Goal: Navigation & Orientation: Locate item on page

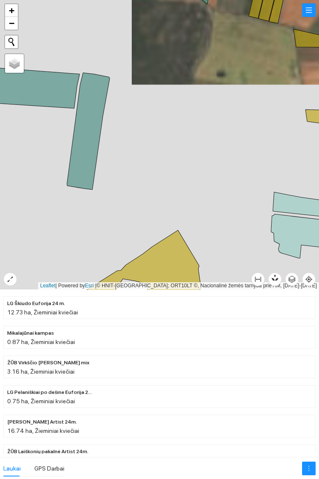
click at [49, 88] on icon at bounding box center [31, 87] width 97 height 41
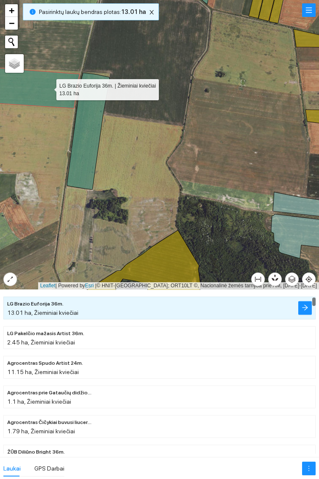
click at [85, 162] on icon at bounding box center [88, 131] width 43 height 117
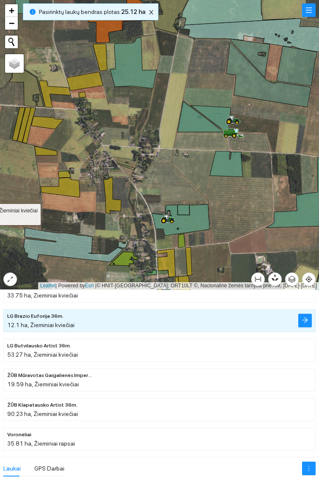
click at [229, 163] on icon at bounding box center [226, 164] width 33 height 26
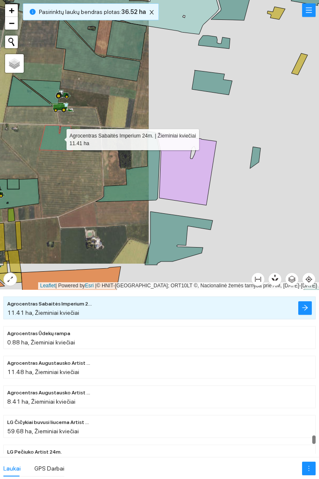
click at [142, 185] on icon at bounding box center [128, 166] width 64 height 71
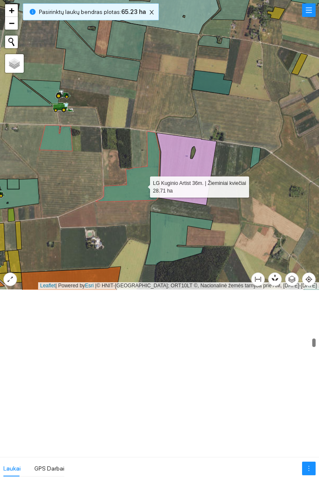
scroll to position [2631, 0]
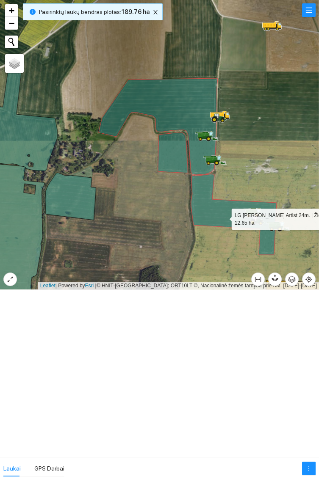
scroll to position [8572, 0]
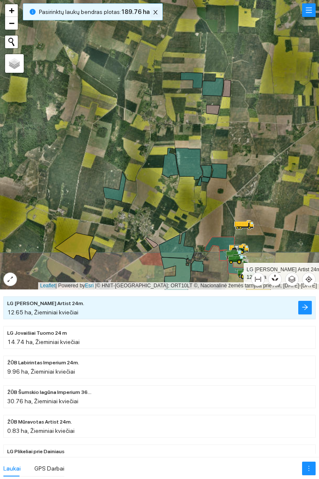
click at [157, 10] on span "close" at bounding box center [155, 12] width 9 height 6
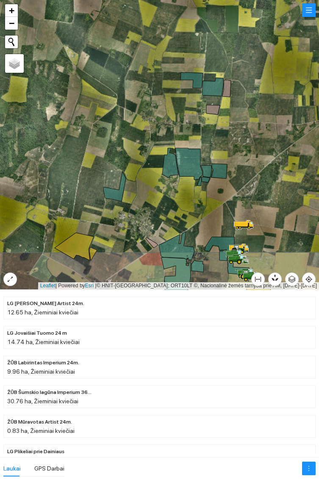
click at [218, 83] on icon at bounding box center [212, 87] width 21 height 18
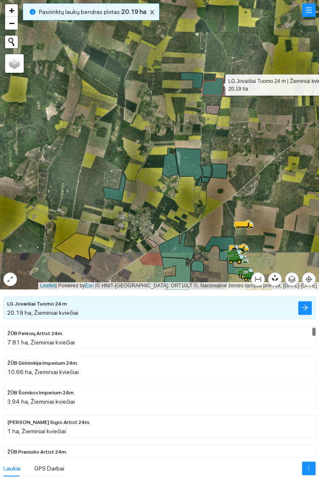
click at [198, 73] on icon at bounding box center [191, 80] width 22 height 16
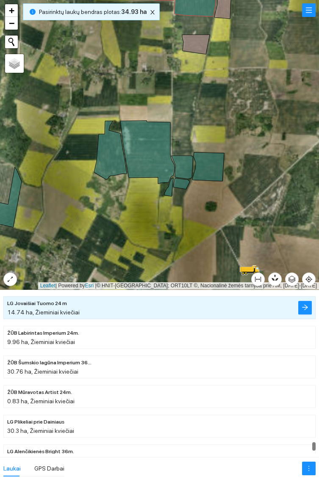
click at [217, 166] on icon at bounding box center [208, 166] width 32 height 29
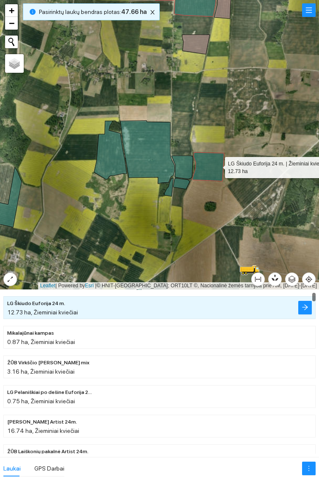
click at [182, 167] on icon at bounding box center [181, 167] width 21 height 23
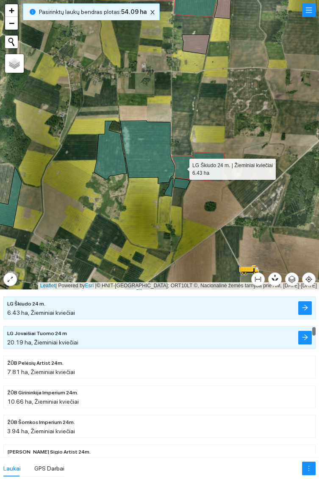
click at [182, 185] on icon at bounding box center [181, 183] width 17 height 11
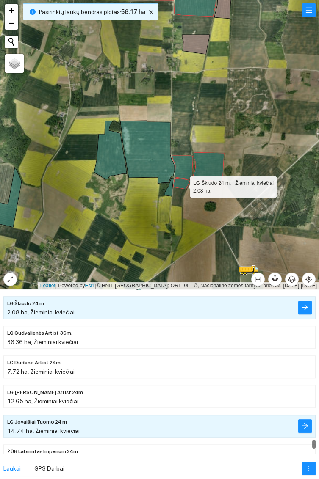
click at [167, 192] on icon at bounding box center [168, 187] width 9 height 18
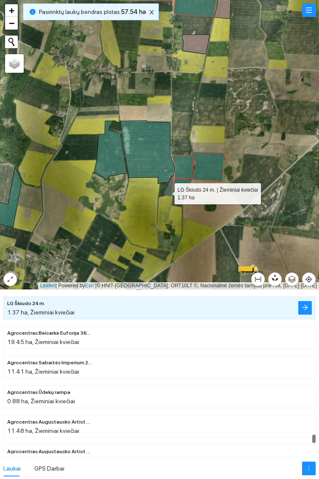
click at [151, 147] on icon at bounding box center [147, 152] width 54 height 63
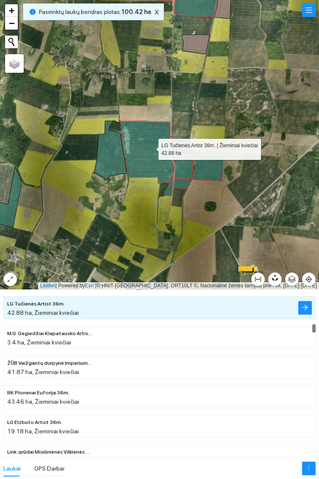
click at [113, 157] on icon at bounding box center [110, 150] width 33 height 58
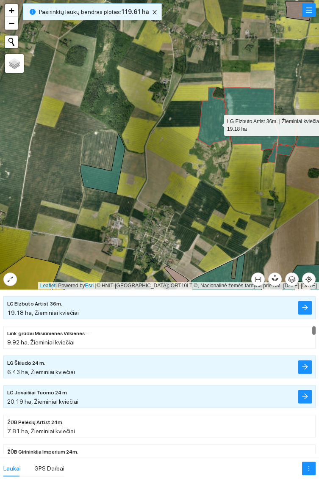
click at [96, 175] on icon at bounding box center [102, 164] width 44 height 60
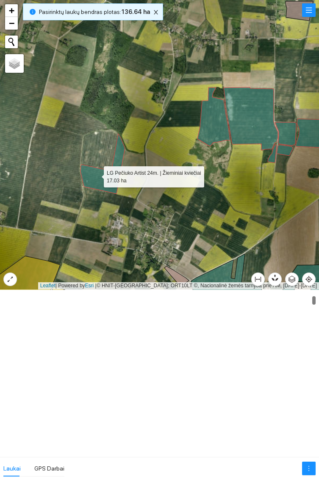
scroll to position [207, 0]
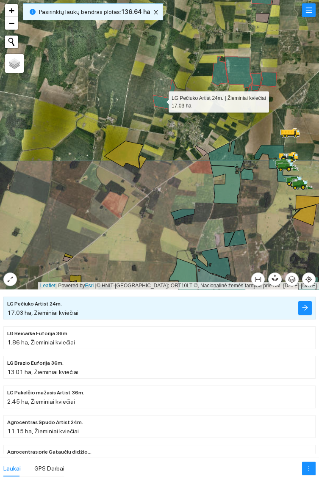
click at [183, 214] on icon at bounding box center [182, 214] width 23 height 11
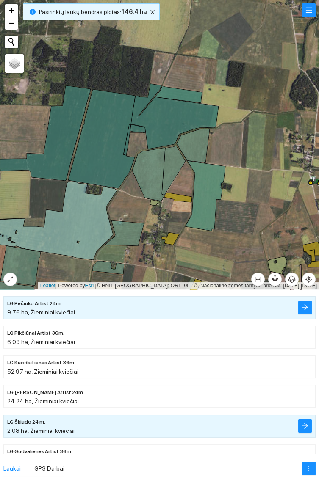
click at [195, 144] on icon at bounding box center [193, 146] width 33 height 34
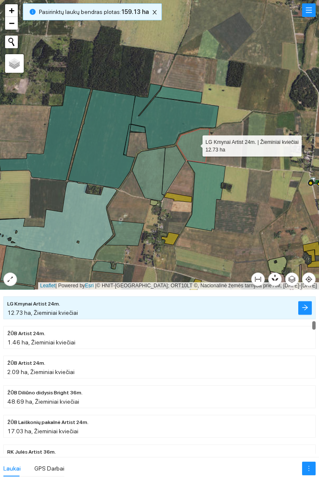
click at [204, 204] on icon at bounding box center [205, 196] width 40 height 70
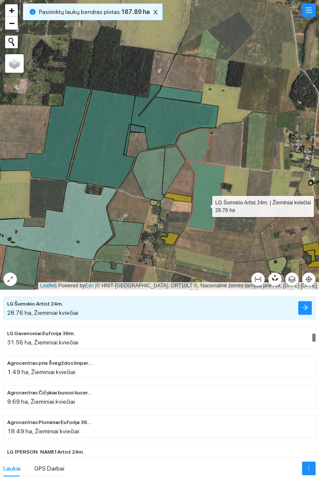
click at [177, 170] on icon at bounding box center [174, 171] width 24 height 50
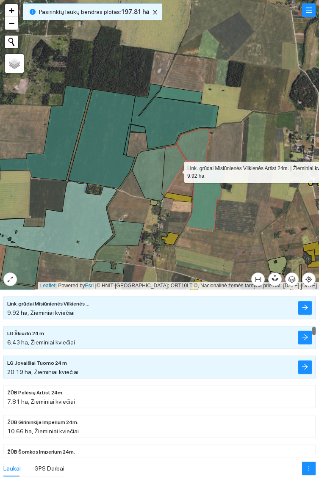
click at [149, 168] on icon at bounding box center [148, 174] width 33 height 53
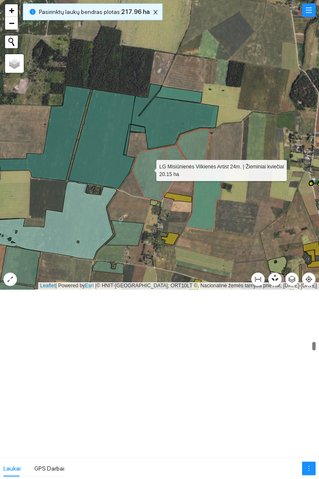
scroll to position [2841, 0]
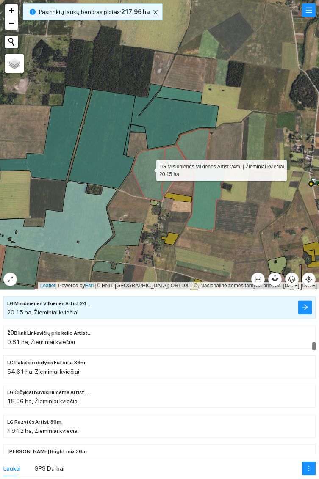
click at [130, 230] on icon at bounding box center [124, 233] width 39 height 25
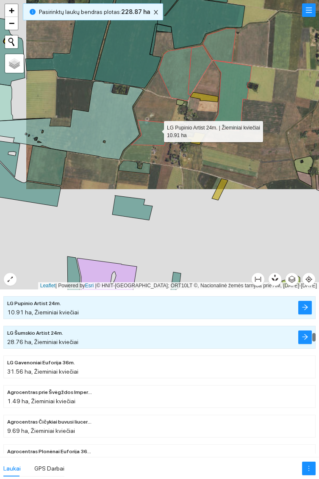
click at [128, 166] on icon at bounding box center [135, 167] width 32 height 13
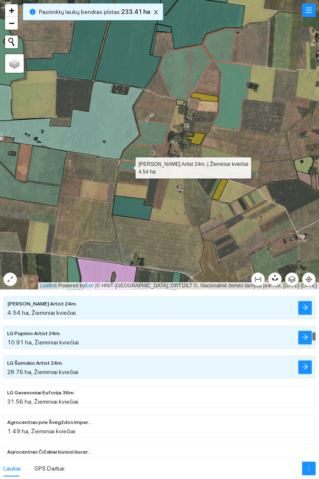
click at [131, 212] on icon at bounding box center [132, 208] width 40 height 25
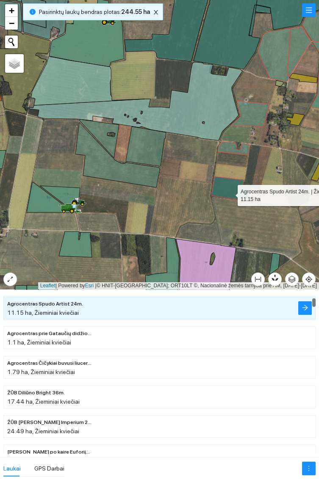
click at [147, 143] on icon at bounding box center [146, 147] width 40 height 40
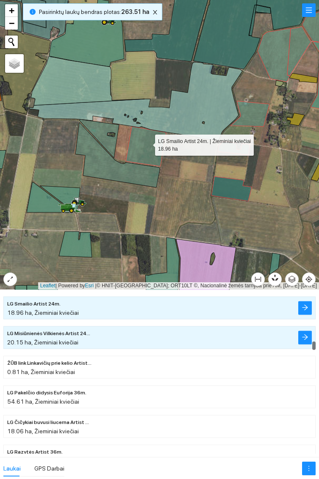
click at [113, 171] on icon at bounding box center [117, 154] width 84 height 65
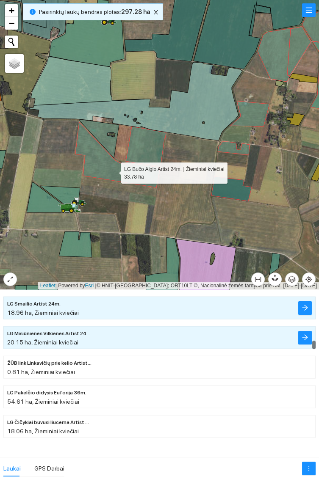
scroll to position [2752, 0]
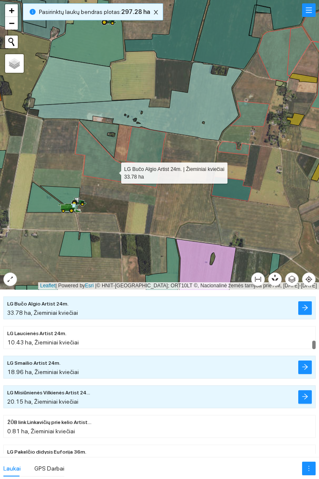
click at [110, 134] on div at bounding box center [159, 145] width 319 height 290
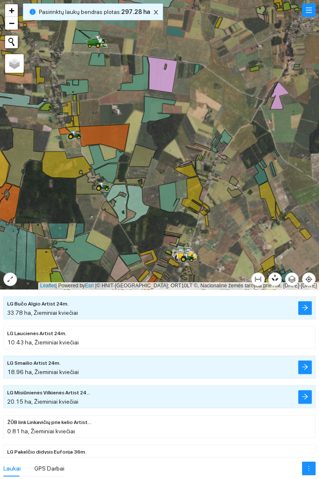
click at [152, 108] on icon at bounding box center [158, 109] width 34 height 27
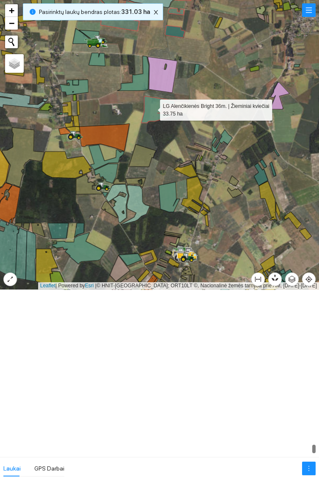
scroll to position [8753, 0]
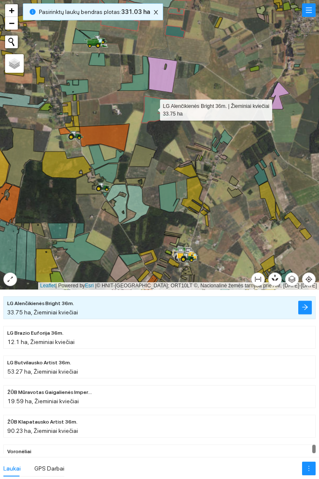
click at [168, 199] on icon at bounding box center [168, 197] width 21 height 30
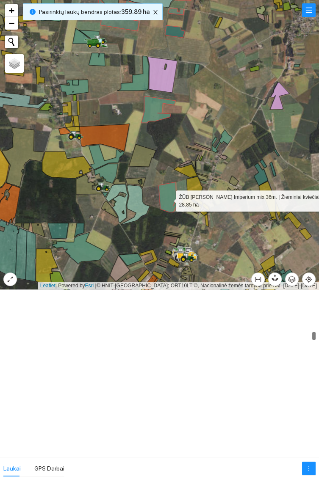
scroll to position [2248, 0]
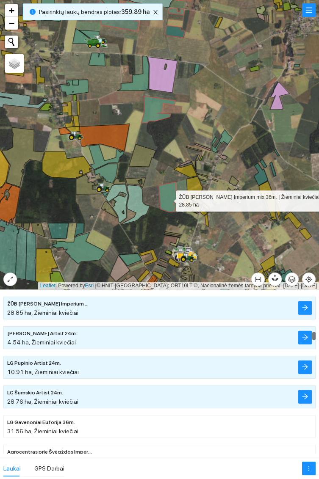
click at [229, 138] on icon at bounding box center [222, 141] width 20 height 23
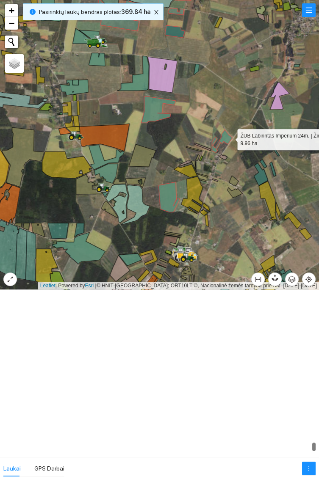
scroll to position [8634, 0]
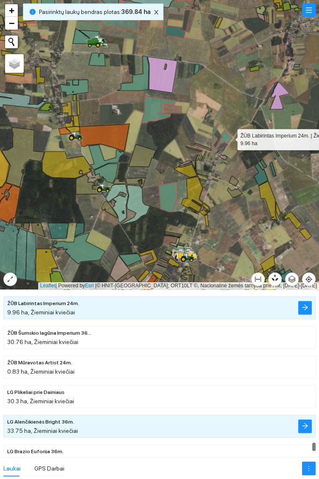
click at [110, 173] on icon at bounding box center [106, 173] width 24 height 19
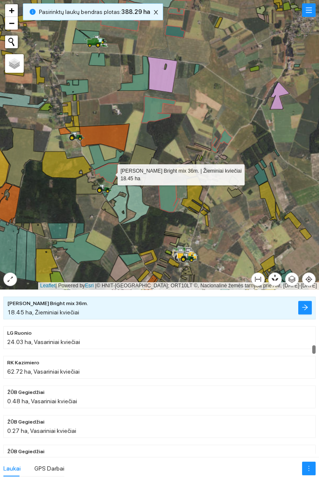
click at [101, 157] on icon at bounding box center [106, 157] width 36 height 25
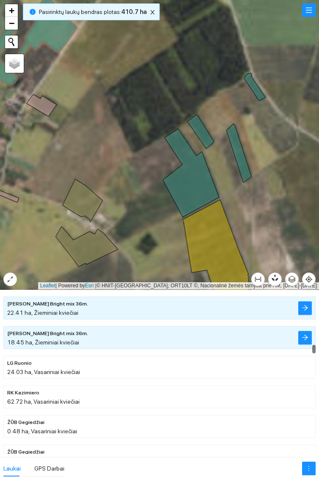
click at [241, 164] on icon at bounding box center [238, 153] width 25 height 59
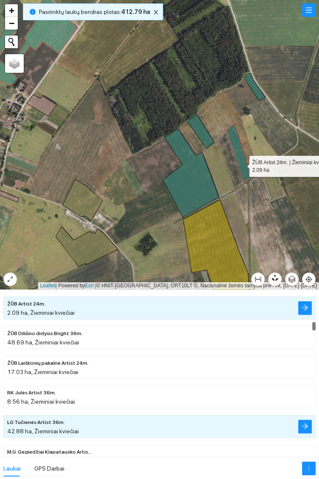
click at [201, 181] on icon at bounding box center [191, 173] width 56 height 88
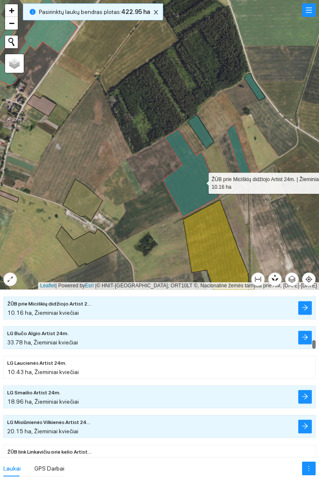
click at [205, 130] on icon at bounding box center [200, 131] width 27 height 34
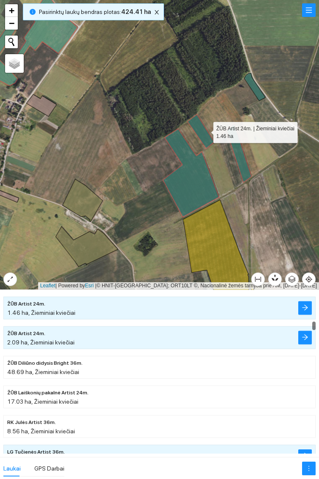
click at [257, 90] on icon at bounding box center [254, 87] width 21 height 28
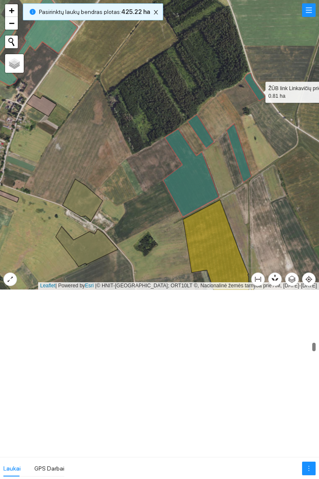
scroll to position [2871, 0]
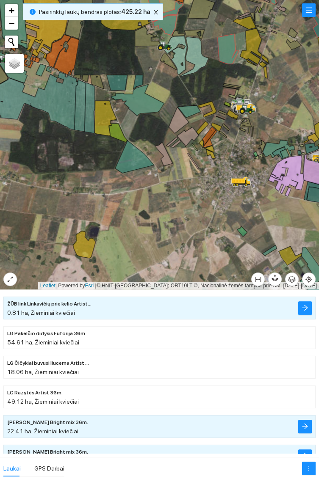
click at [189, 114] on icon at bounding box center [188, 111] width 23 height 12
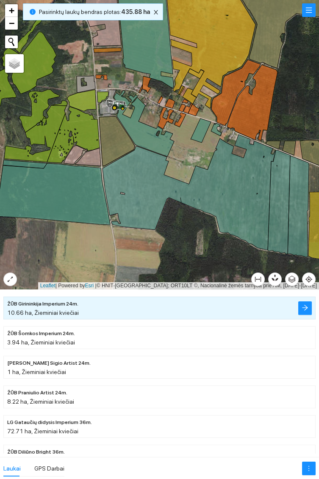
click at [148, 131] on icon at bounding box center [144, 123] width 60 height 66
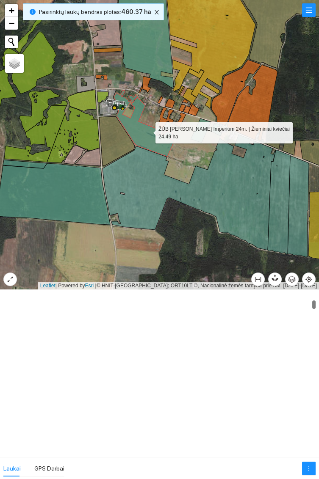
scroll to position [444, 0]
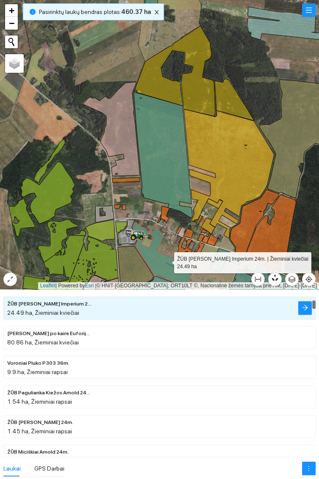
click at [160, 154] on icon at bounding box center [163, 155] width 58 height 126
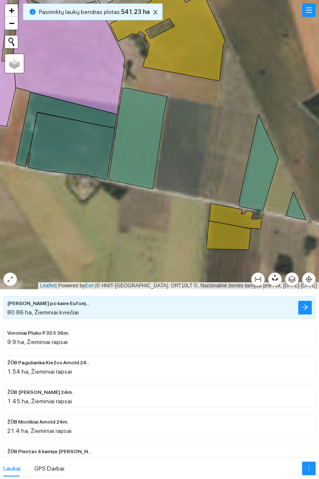
click at [257, 182] on icon at bounding box center [258, 162] width 40 height 97
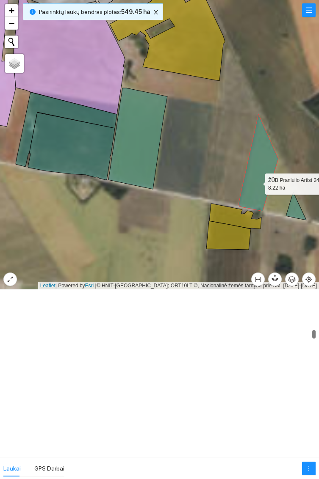
scroll to position [2160, 0]
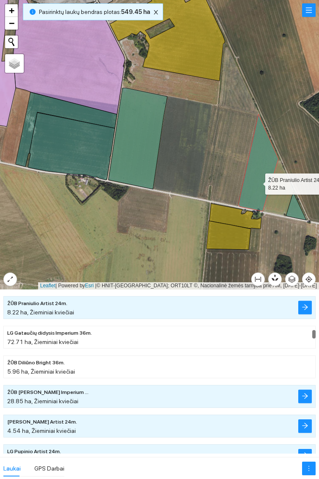
click at [296, 214] on icon at bounding box center [296, 206] width 20 height 28
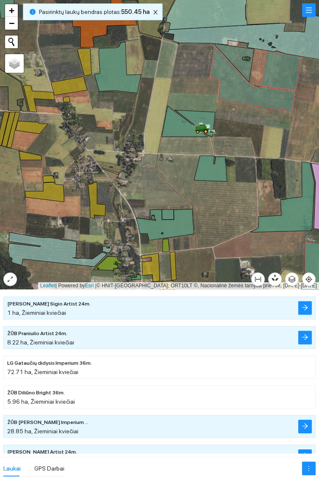
click at [179, 227] on icon at bounding box center [165, 224] width 58 height 31
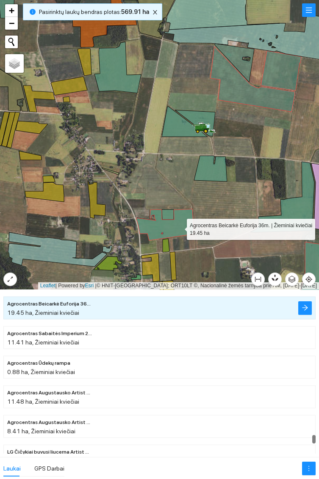
click at [170, 212] on icon at bounding box center [168, 215] width 12 height 10
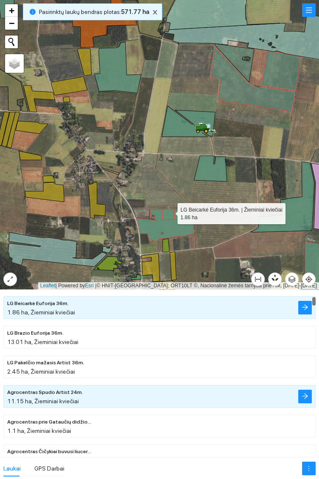
click at [215, 165] on icon at bounding box center [210, 169] width 33 height 26
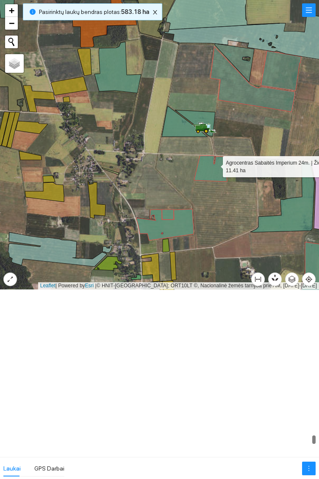
scroll to position [8220, 0]
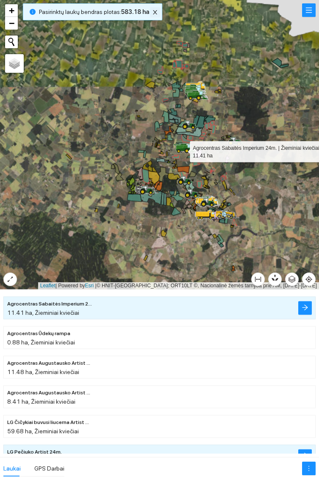
click at [153, 12] on icon "close" at bounding box center [155, 12] width 4 height 4
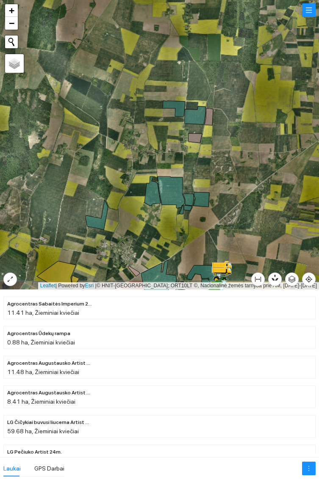
click at [193, 113] on icon at bounding box center [194, 115] width 21 height 18
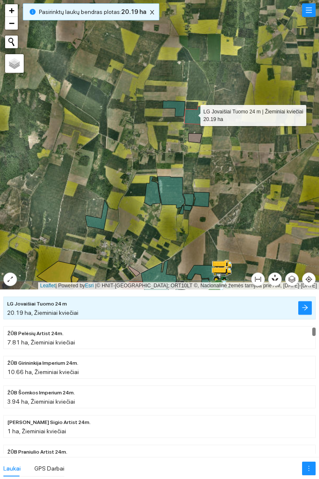
click at [180, 104] on icon at bounding box center [174, 109] width 22 height 16
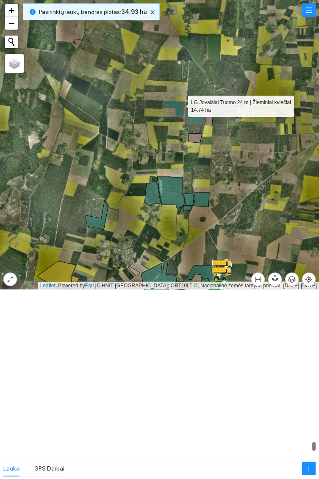
scroll to position [8605, 0]
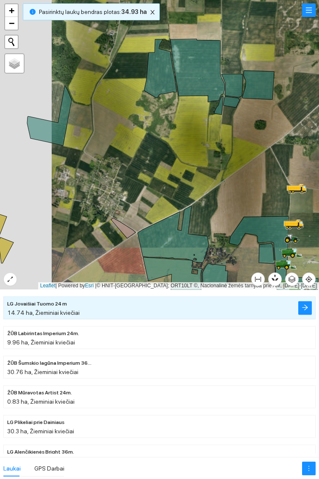
click at [47, 128] on icon at bounding box center [49, 116] width 44 height 60
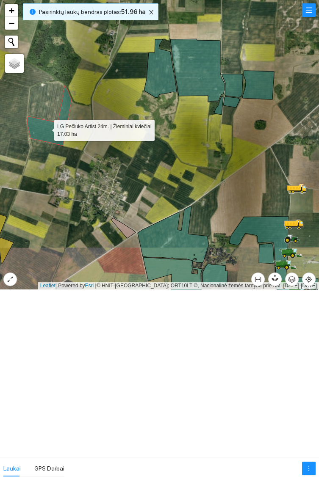
scroll to position [207, 0]
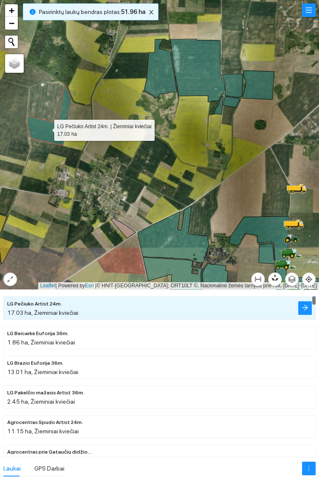
click at [155, 83] on icon at bounding box center [160, 68] width 33 height 58
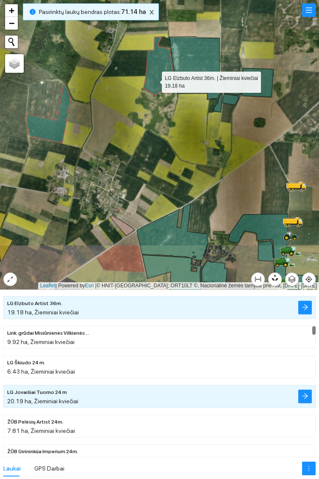
click at [202, 55] on icon at bounding box center [196, 67] width 54 height 63
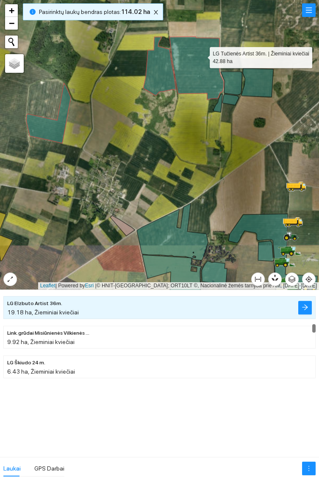
scroll to position [1805, 0]
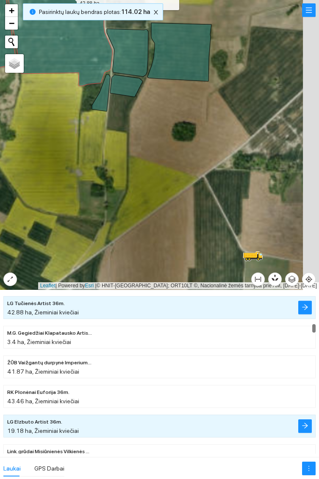
click at [179, 57] on icon at bounding box center [179, 52] width 64 height 58
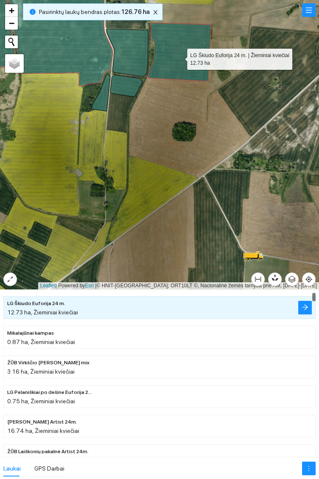
click at [128, 52] on icon at bounding box center [127, 53] width 41 height 48
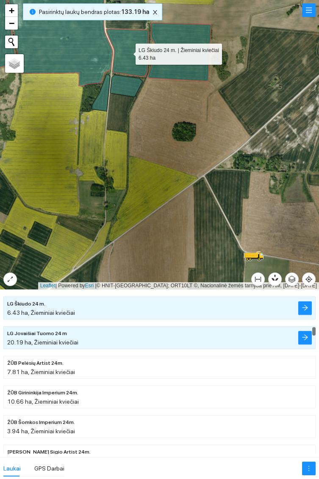
click at [127, 93] on icon at bounding box center [126, 86] width 32 height 22
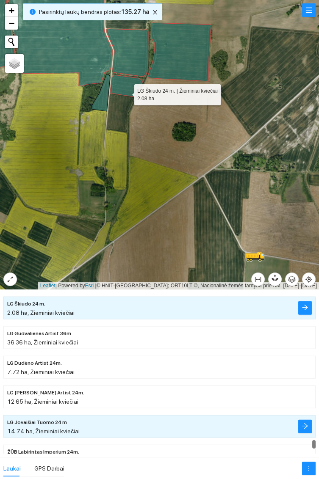
click at [102, 102] on icon at bounding box center [101, 92] width 18 height 37
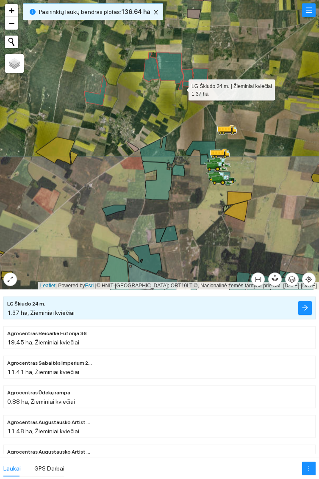
click at [113, 207] on icon at bounding box center [113, 210] width 23 height 11
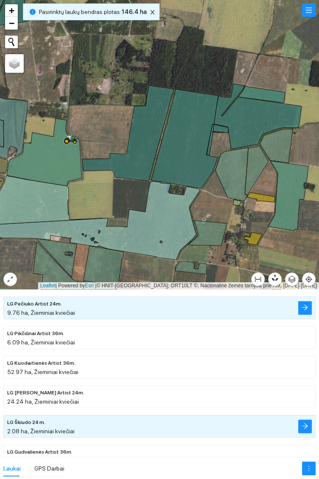
click at [277, 143] on icon at bounding box center [275, 146] width 33 height 34
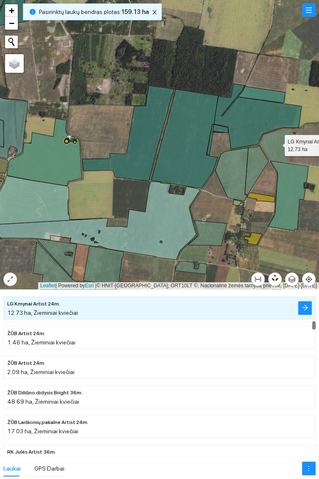
click at [257, 168] on icon at bounding box center [257, 171] width 24 height 50
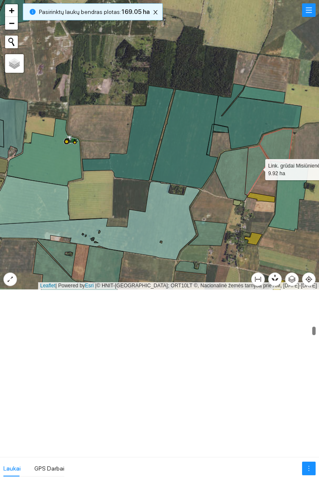
scroll to position [1953, 0]
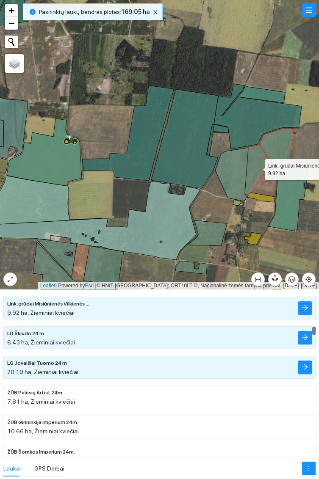
click at [234, 170] on icon at bounding box center [231, 174] width 33 height 53
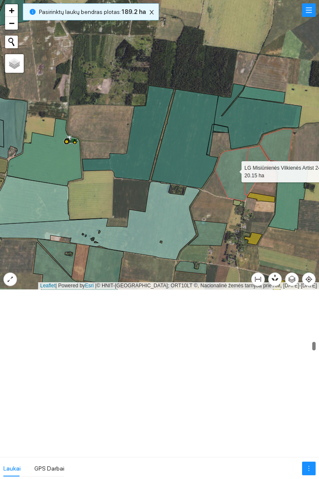
scroll to position [2841, 0]
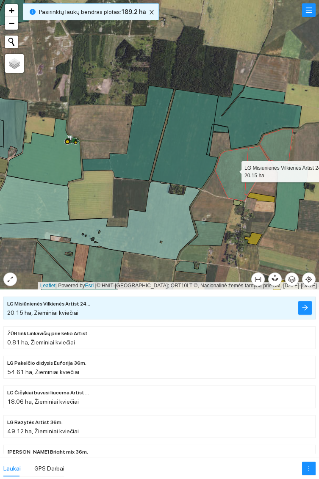
click at [284, 213] on icon at bounding box center [288, 196] width 40 height 70
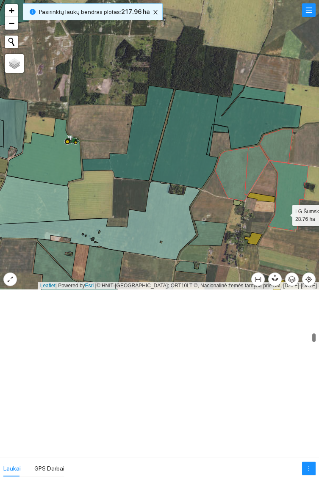
scroll to position [2338, 0]
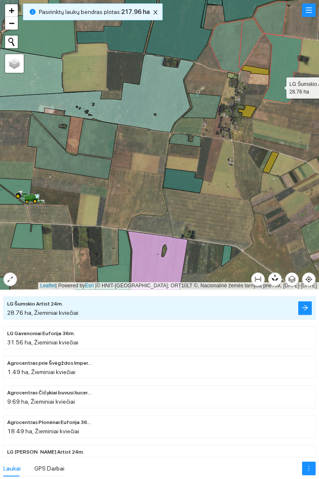
click at [206, 105] on icon at bounding box center [201, 105] width 39 height 25
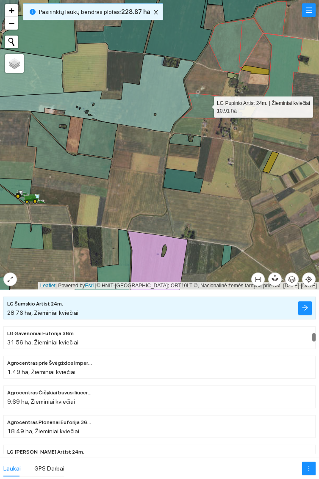
scroll to position [2308, 0]
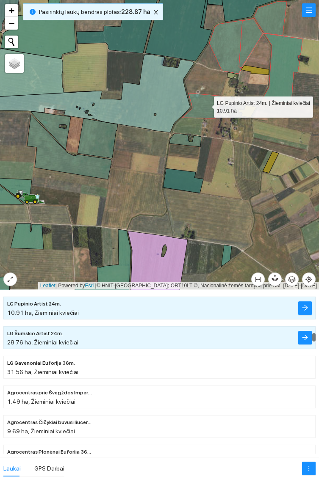
click at [185, 139] on icon at bounding box center [185, 140] width 32 height 13
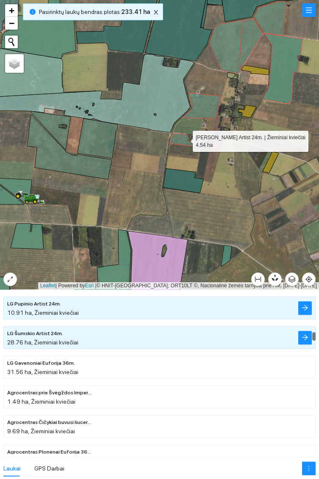
scroll to position [2279, 0]
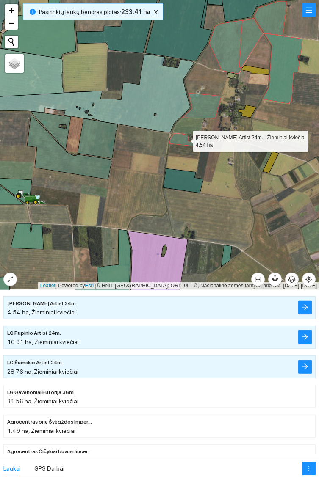
click at [181, 181] on icon at bounding box center [183, 180] width 40 height 25
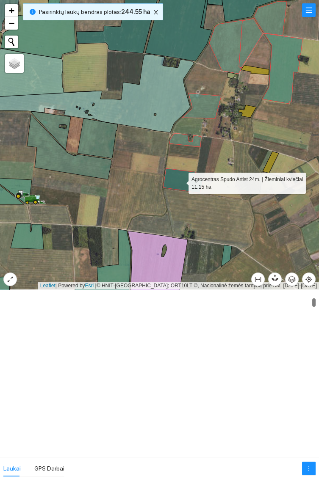
scroll to position [326, 0]
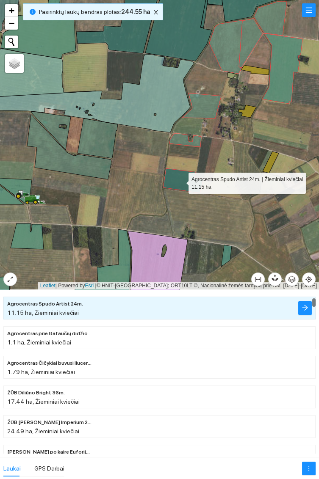
click at [227, 252] on icon at bounding box center [226, 256] width 11 height 22
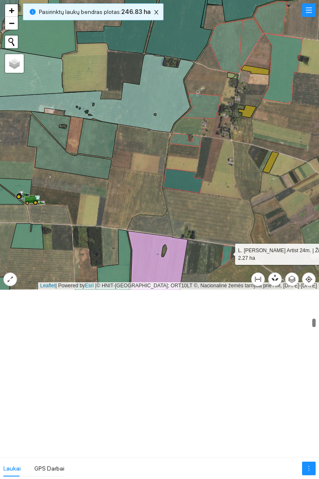
scroll to position [1479, 0]
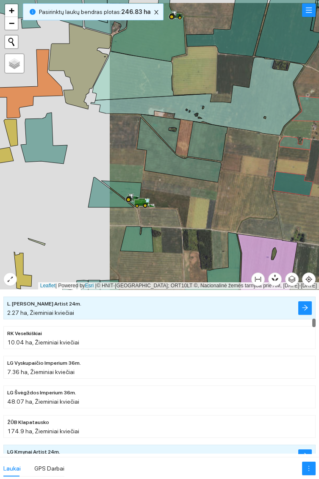
click at [209, 142] on icon at bounding box center [207, 141] width 40 height 40
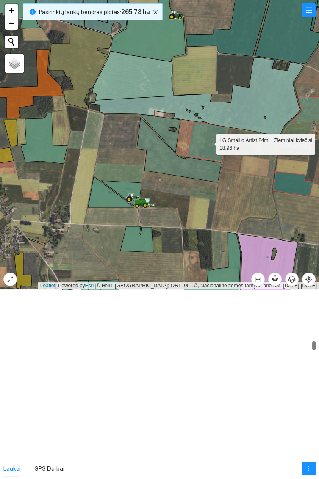
scroll to position [2812, 0]
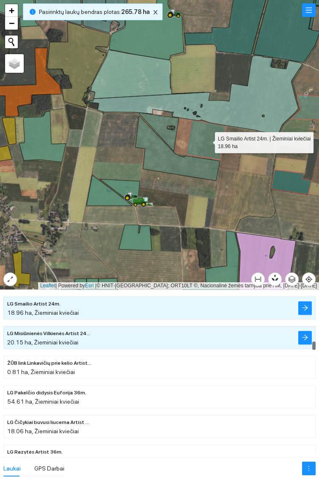
click at [156, 162] on icon at bounding box center [177, 148] width 84 height 65
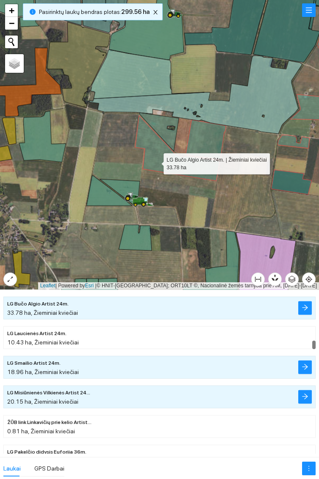
click at [166, 127] on icon at bounding box center [158, 132] width 39 height 39
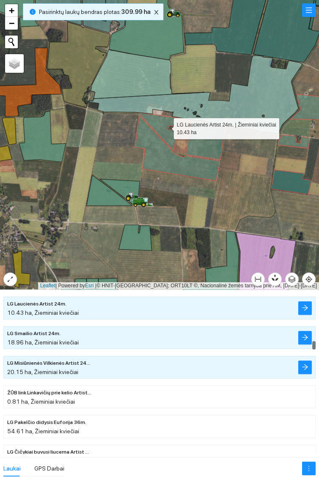
click at [101, 193] on icon at bounding box center [109, 191] width 46 height 30
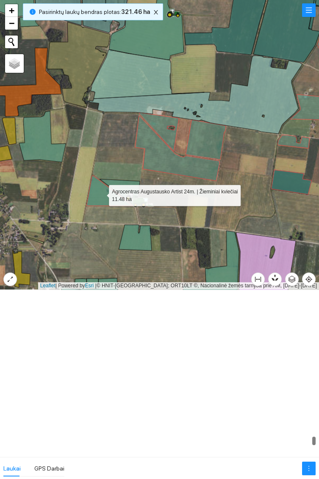
scroll to position [8280, 0]
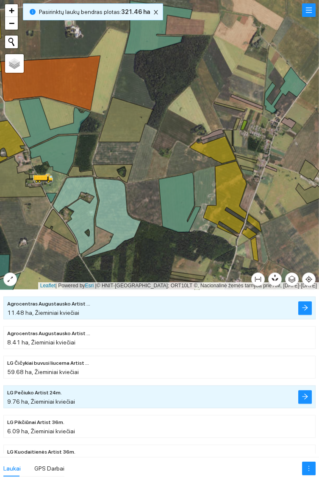
click at [295, 84] on icon at bounding box center [285, 90] width 42 height 46
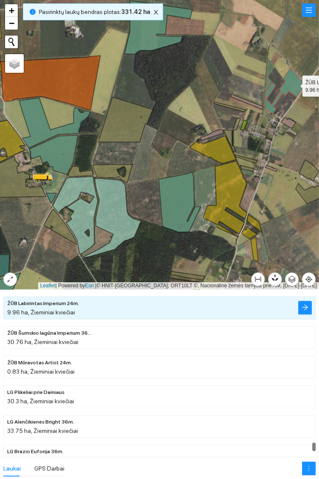
click at [146, 36] on icon at bounding box center [158, 27] width 68 height 53
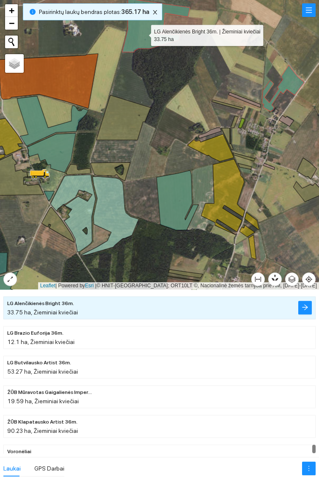
click at [173, 207] on icon at bounding box center [177, 201] width 42 height 60
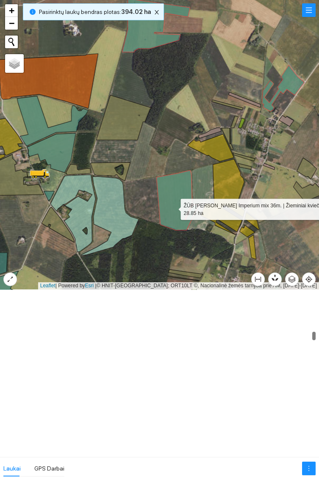
scroll to position [2249, 0]
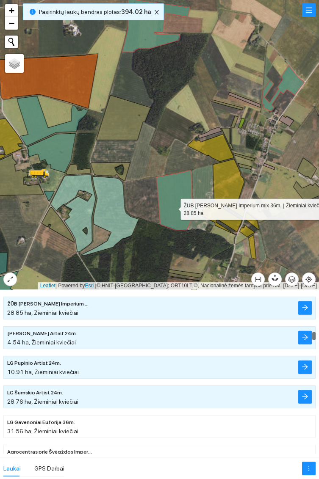
click at [59, 150] on icon at bounding box center [51, 152] width 49 height 39
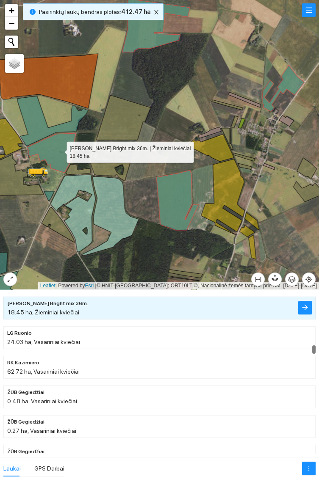
click at [38, 120] on icon at bounding box center [52, 121] width 71 height 50
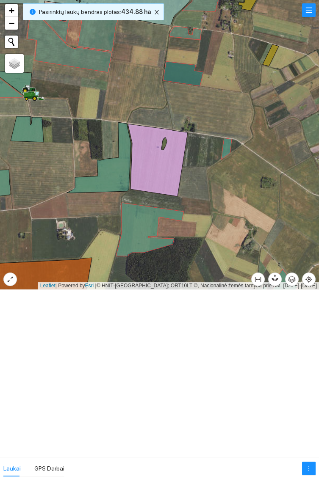
scroll to position [2990, 0]
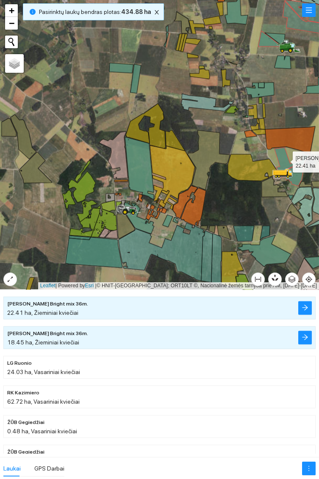
click at [138, 163] on icon at bounding box center [139, 168] width 29 height 63
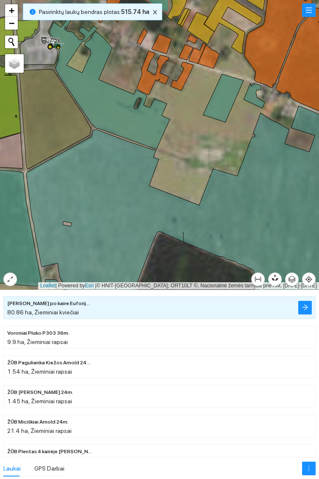
click at [113, 110] on icon at bounding box center [110, 83] width 120 height 132
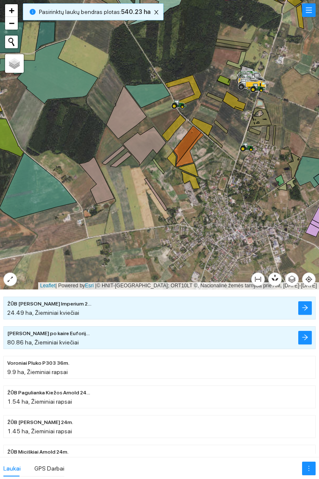
click at [149, 92] on icon at bounding box center [147, 95] width 45 height 25
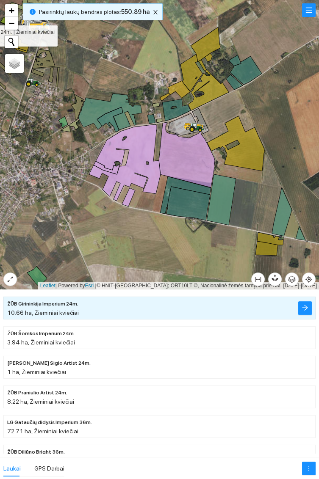
click at [300, 234] on icon at bounding box center [300, 233] width 10 height 14
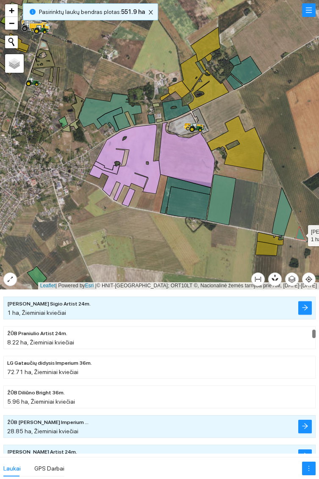
click at [281, 219] on icon at bounding box center [282, 212] width 20 height 49
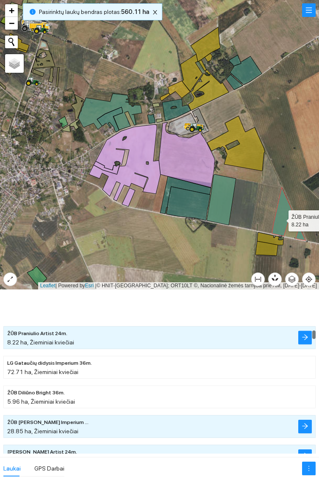
scroll to position [2160, 0]
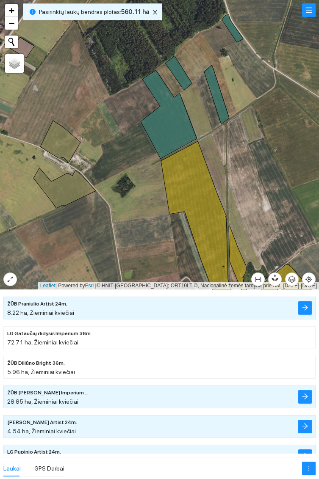
click at [232, 35] on icon at bounding box center [232, 29] width 21 height 28
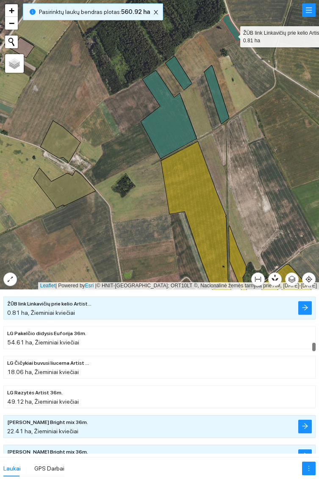
click at [221, 103] on icon at bounding box center [216, 94] width 25 height 59
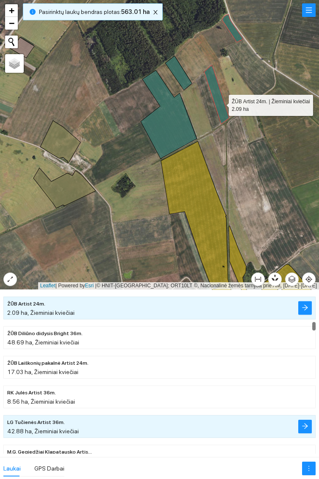
click at [172, 133] on icon at bounding box center [169, 114] width 56 height 88
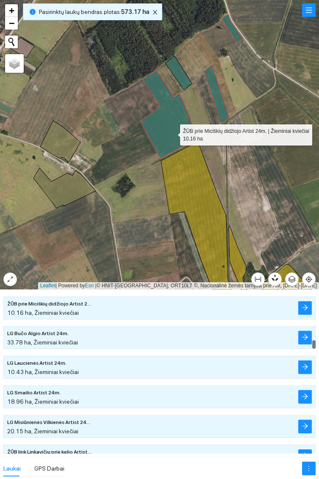
click at [180, 75] on icon at bounding box center [178, 73] width 27 height 34
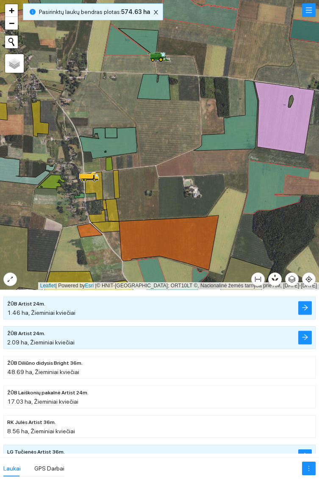
click at [124, 146] on icon at bounding box center [108, 142] width 58 height 31
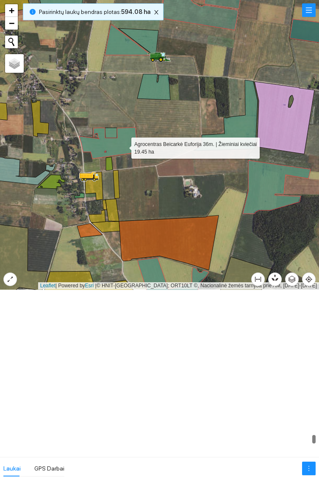
scroll to position [8191, 0]
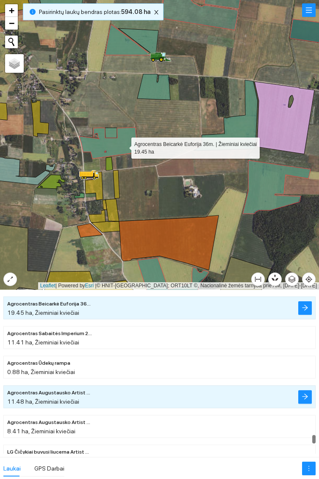
click at [114, 132] on icon at bounding box center [111, 133] width 12 height 10
